Goal: Task Accomplishment & Management: Manage account settings

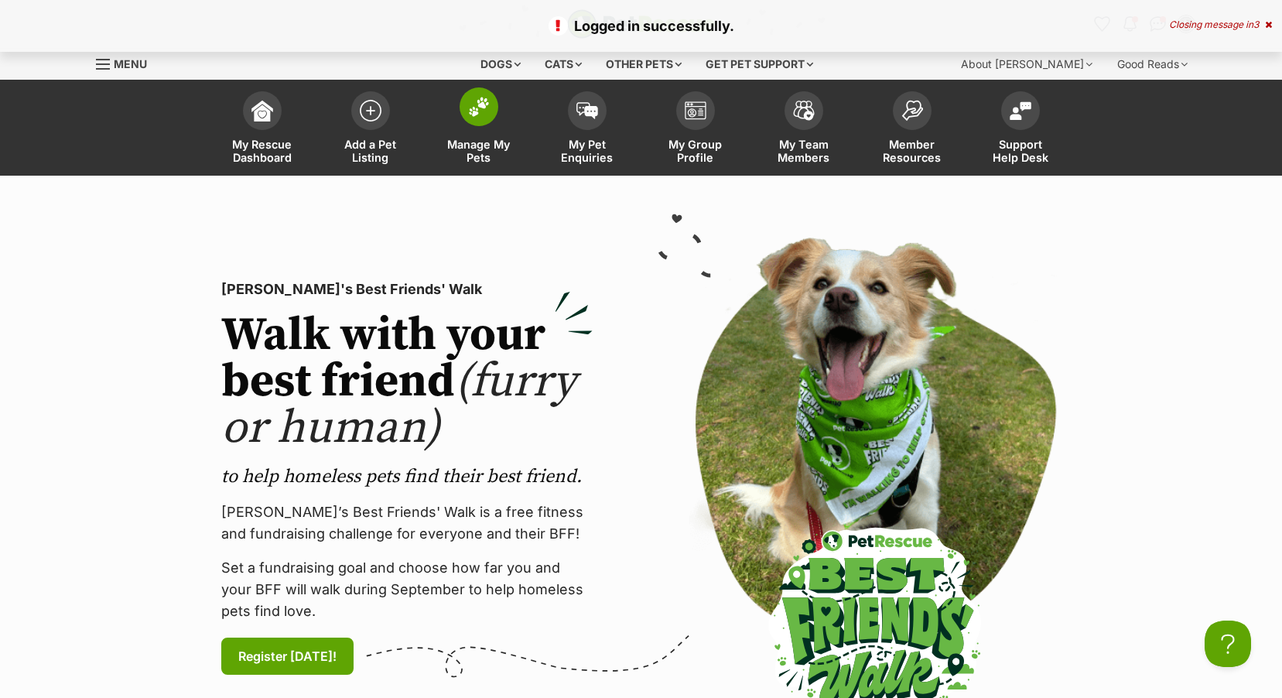
click at [472, 111] on img at bounding box center [479, 107] width 22 height 20
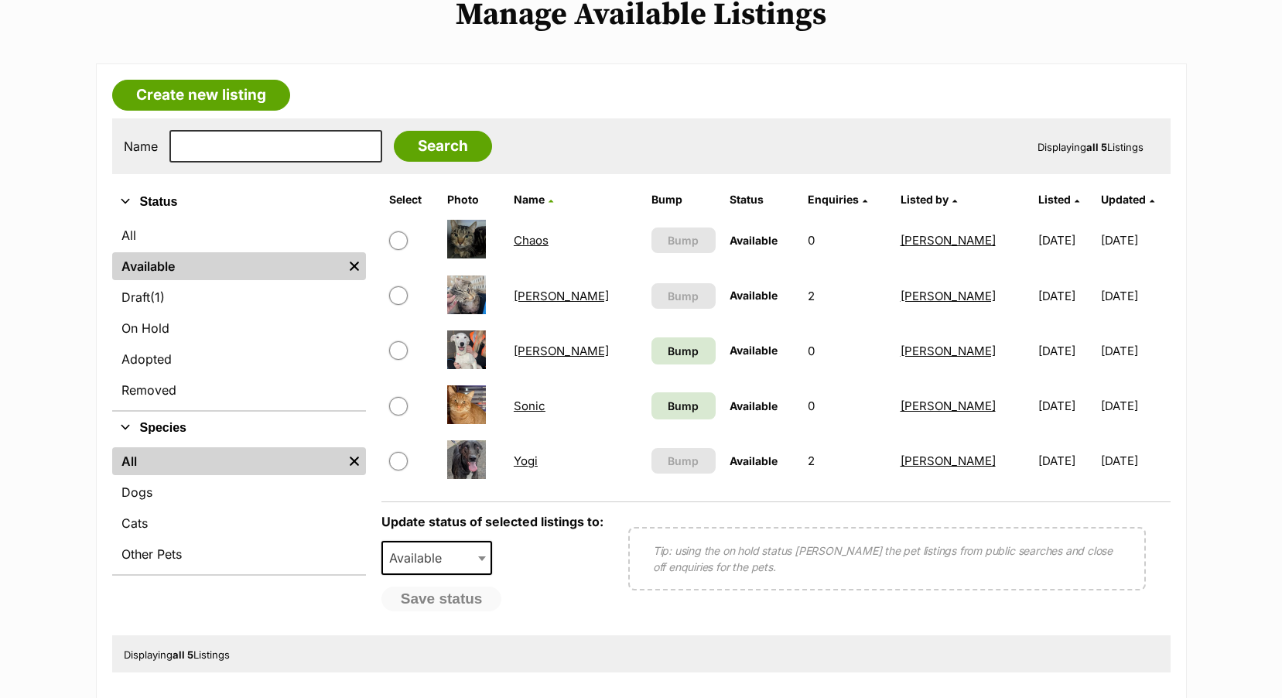
scroll to position [387, 0]
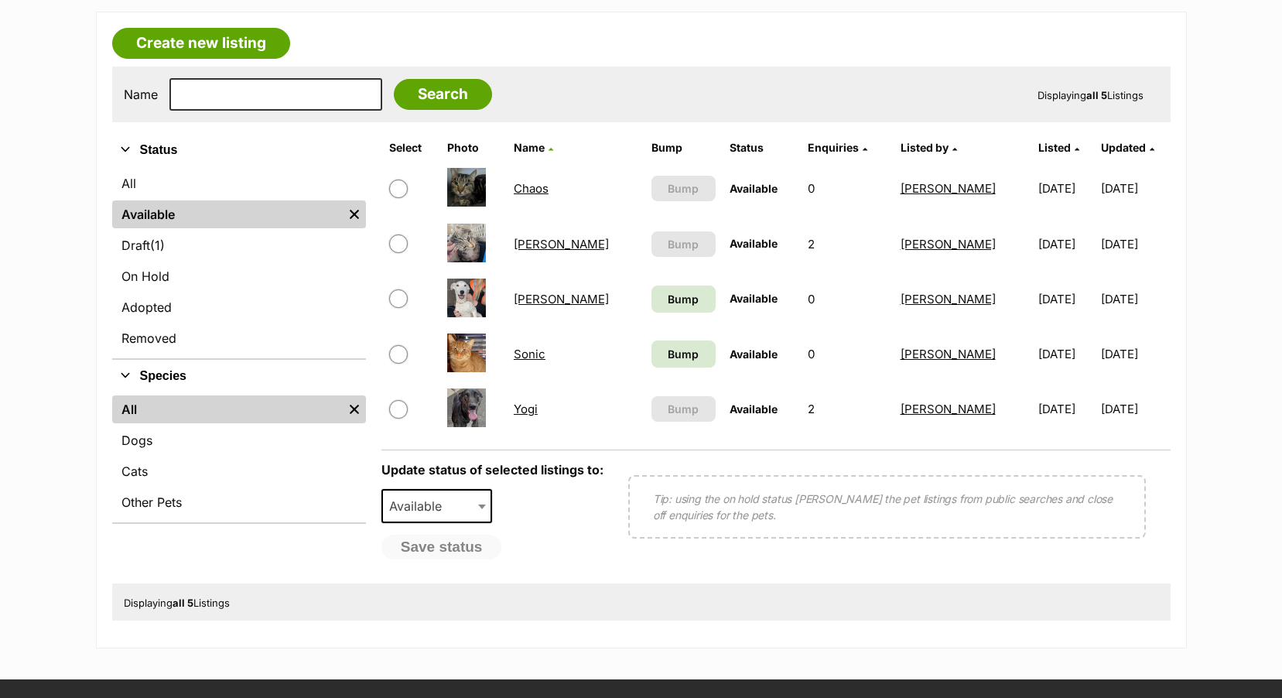
click at [394, 352] on input "checkbox" at bounding box center [398, 354] width 19 height 19
checkbox input "true"
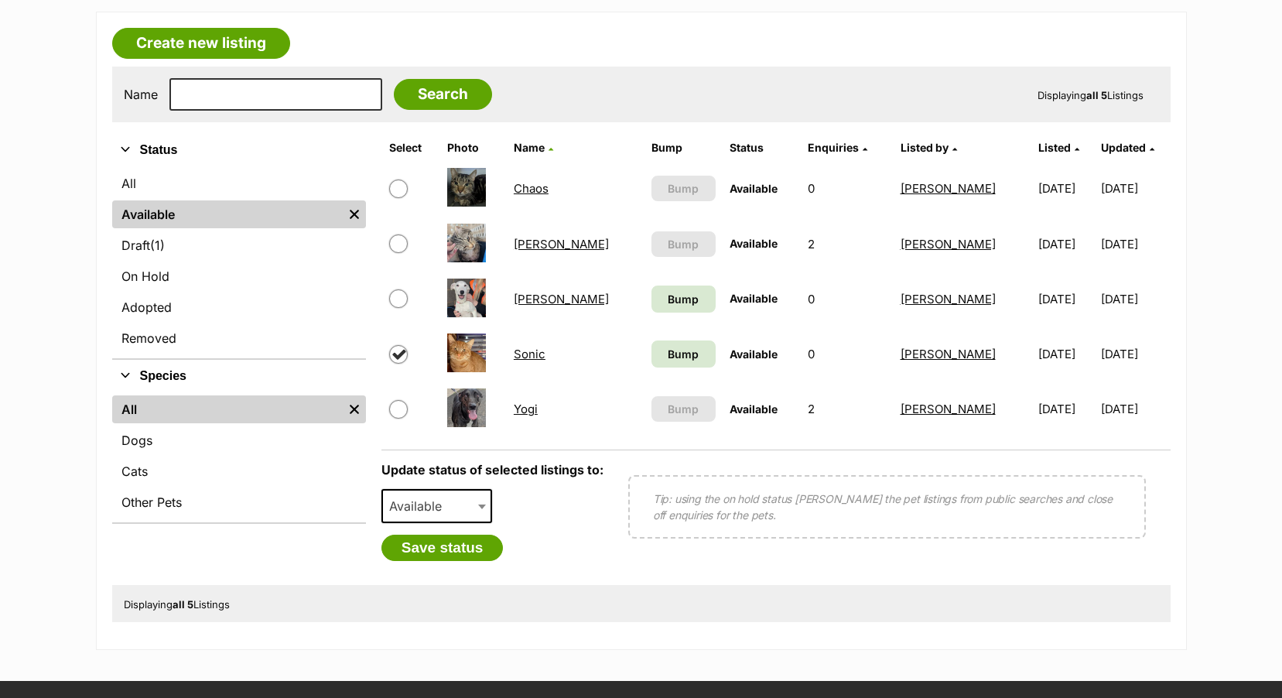
click at [475, 505] on span "Available" at bounding box center [436, 506] width 111 height 34
select select "on_hold"
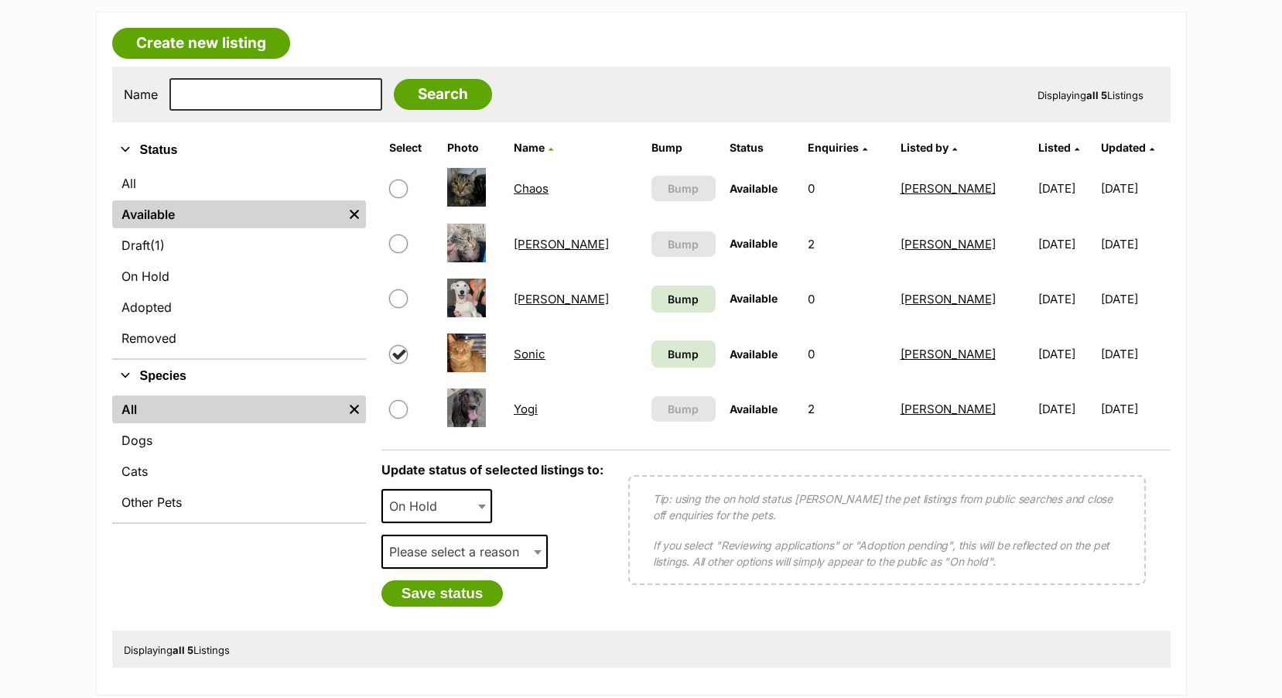
click at [417, 550] on span "Please select a reason" at bounding box center [459, 552] width 152 height 22
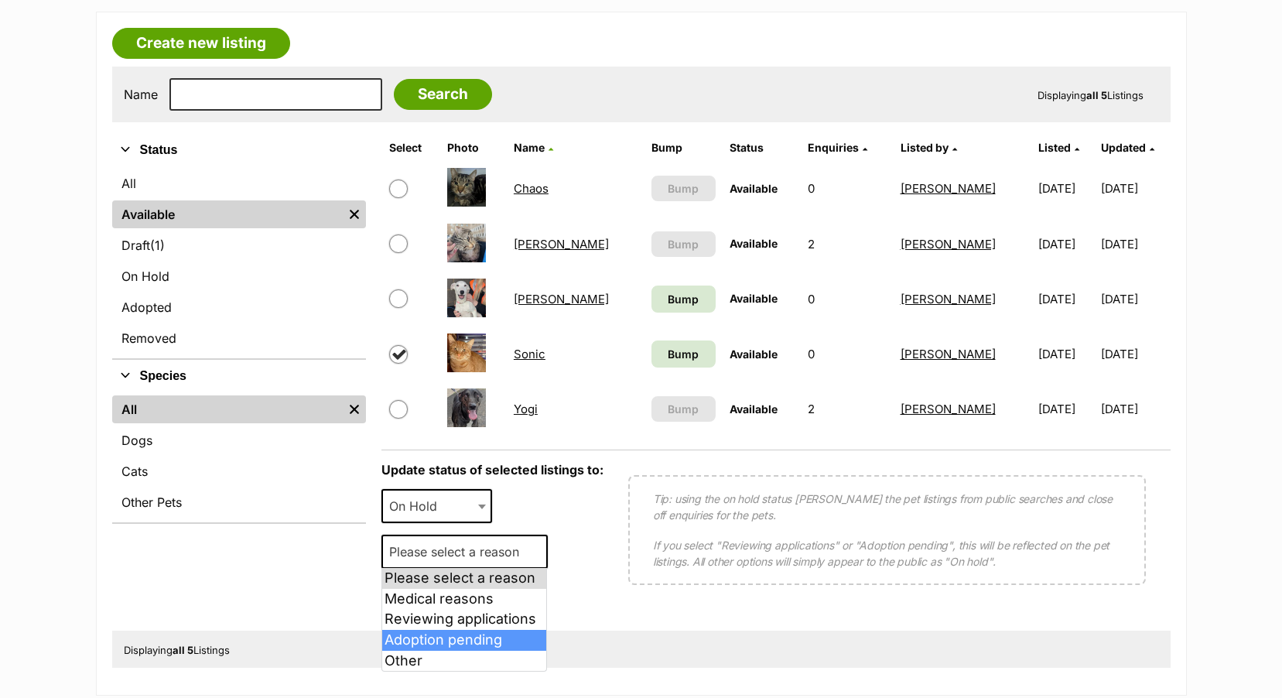
select select "adoption_pending"
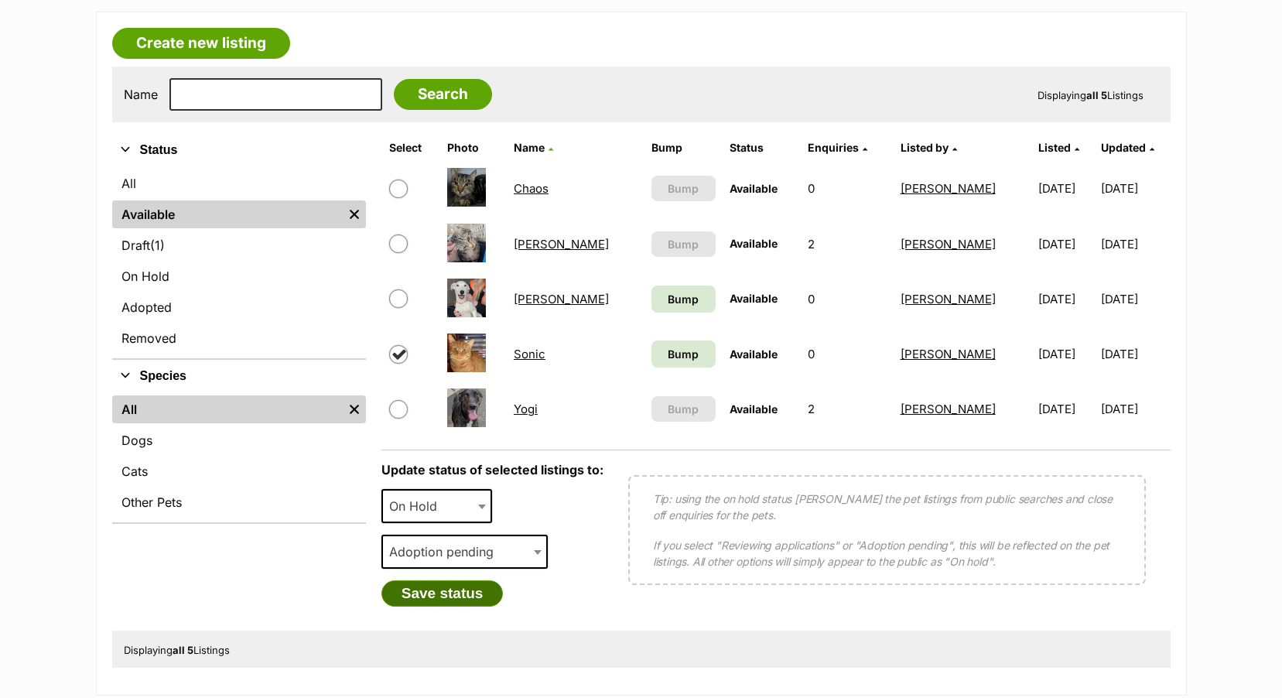
click at [432, 594] on button "Save status" at bounding box center [442, 593] width 122 height 26
